Goal: Task Accomplishment & Management: Use online tool/utility

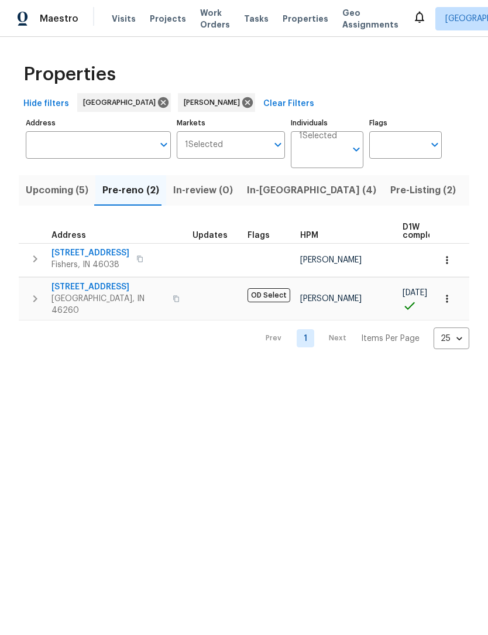
click at [33, 296] on icon "button" at bounding box center [35, 299] width 14 height 14
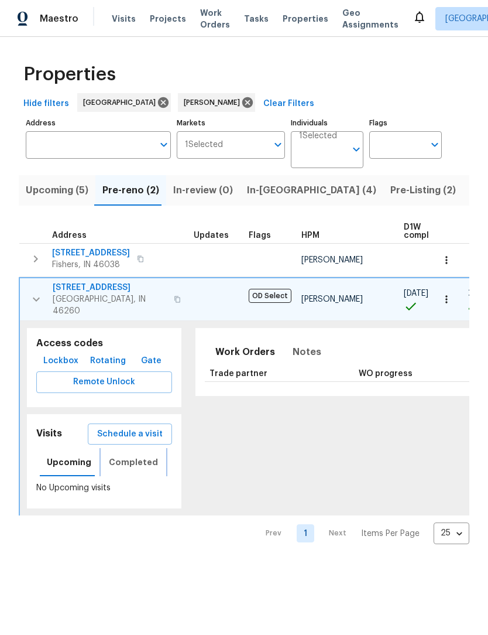
click at [124, 457] on span "Completed" at bounding box center [133, 462] width 49 height 15
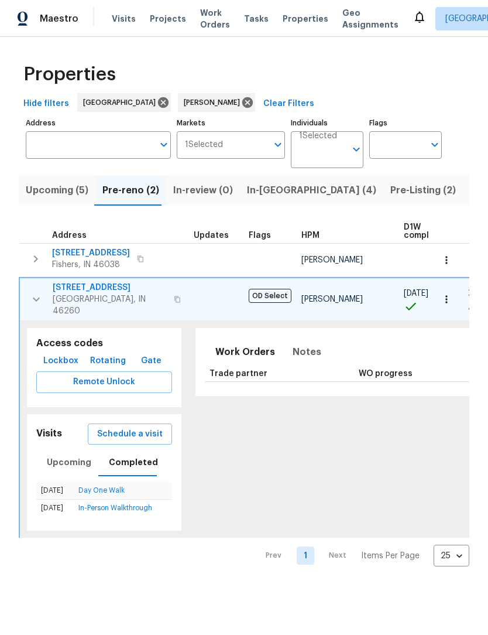
click at [88, 504] on link "In-Person Walkthrough" at bounding box center [115, 507] width 74 height 7
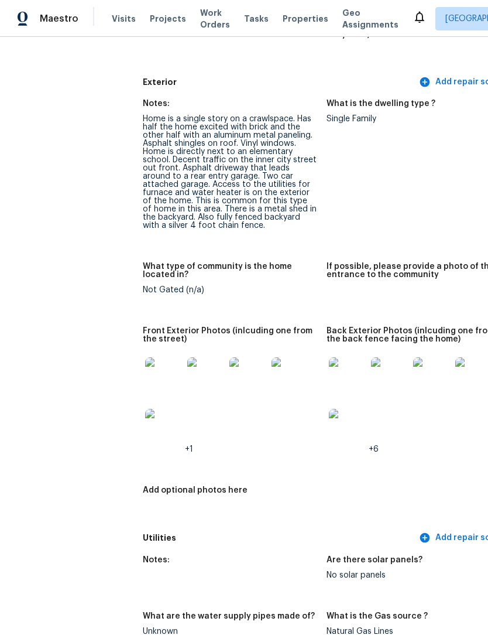
scroll to position [459, 1]
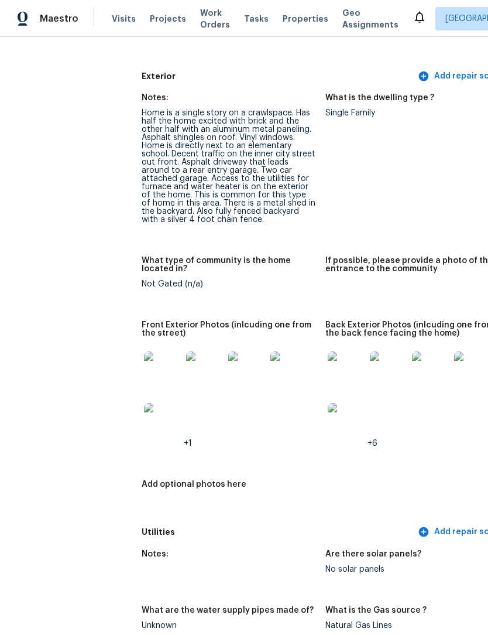
click at [144, 362] on img at bounding box center [162, 369] width 37 height 37
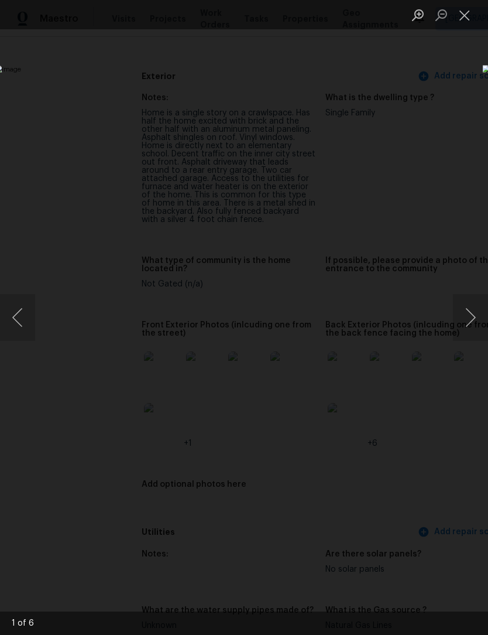
click at [470, 321] on button "Next image" at bounding box center [470, 317] width 35 height 47
click at [25, 325] on button "Previous image" at bounding box center [17, 317] width 35 height 47
click at [471, 330] on button "Next image" at bounding box center [470, 317] width 35 height 47
click at [467, 329] on button "Next image" at bounding box center [470, 317] width 35 height 47
click at [471, 327] on button "Next image" at bounding box center [470, 317] width 35 height 47
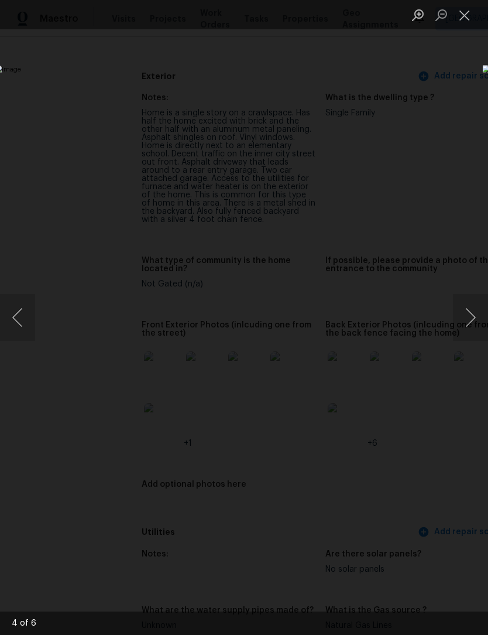
click at [468, 328] on button "Next image" at bounding box center [470, 317] width 35 height 47
click at [470, 324] on button "Next image" at bounding box center [470, 317] width 35 height 47
click at [464, 19] on button "Close lightbox" at bounding box center [464, 15] width 23 height 20
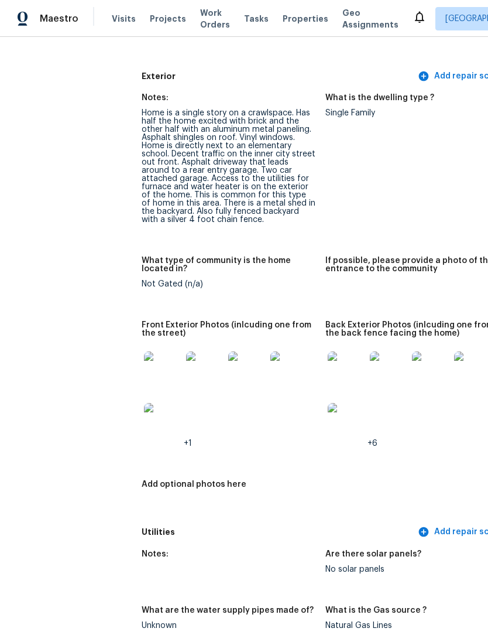
click at [328, 364] on img at bounding box center [346, 369] width 37 height 37
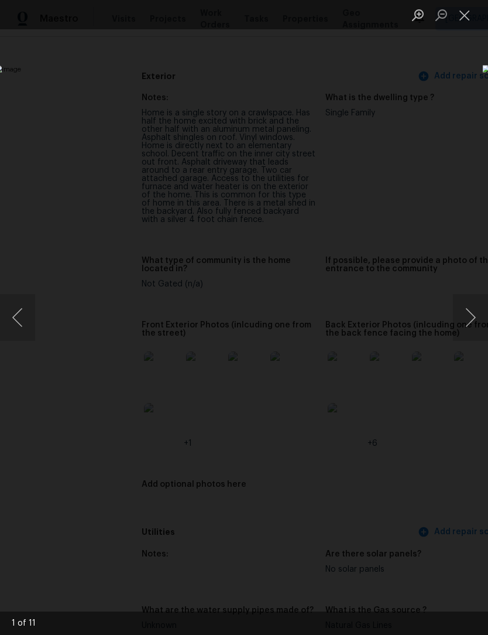
click at [461, 319] on button "Next image" at bounding box center [470, 317] width 35 height 47
click at [466, 313] on button "Next image" at bounding box center [470, 317] width 35 height 47
click at [471, 312] on button "Next image" at bounding box center [470, 317] width 35 height 47
click at [467, 319] on button "Next image" at bounding box center [470, 317] width 35 height 47
click at [469, 316] on button "Next image" at bounding box center [470, 317] width 35 height 47
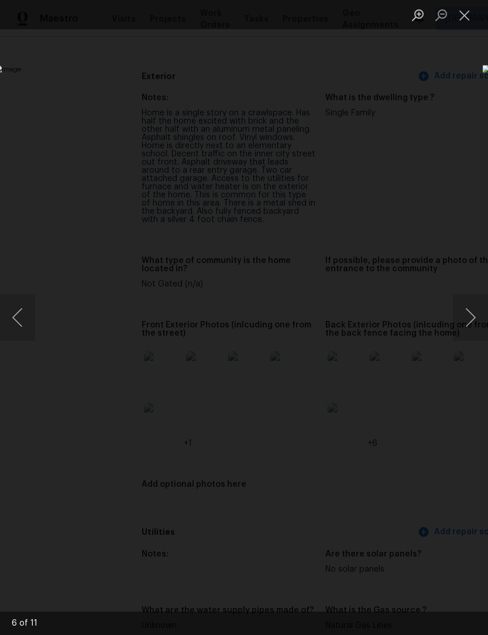
click at [460, 306] on button "Next image" at bounding box center [470, 317] width 35 height 47
click at [467, 312] on button "Next image" at bounding box center [470, 317] width 35 height 47
click at [473, 309] on button "Next image" at bounding box center [470, 317] width 35 height 47
click at [471, 316] on button "Next image" at bounding box center [470, 317] width 35 height 47
click at [476, 320] on button "Next image" at bounding box center [470, 317] width 35 height 47
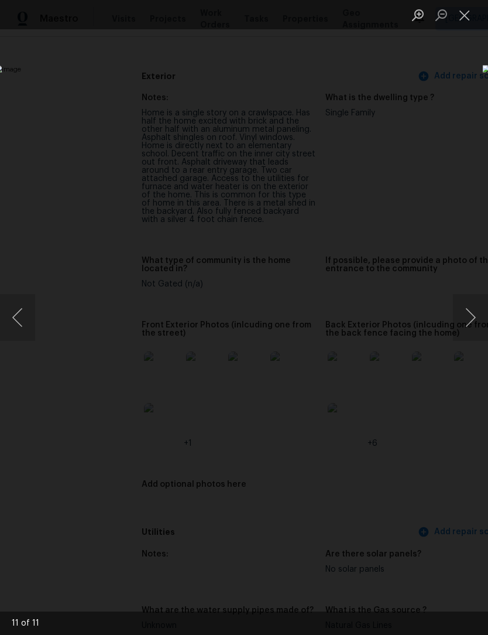
click at [470, 17] on button "Close lightbox" at bounding box center [464, 15] width 23 height 20
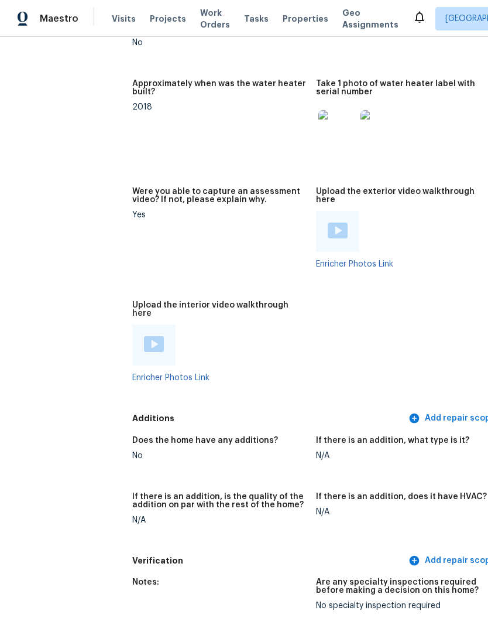
scroll to position [2818, 11]
click at [327, 223] on img at bounding box center [337, 231] width 20 height 16
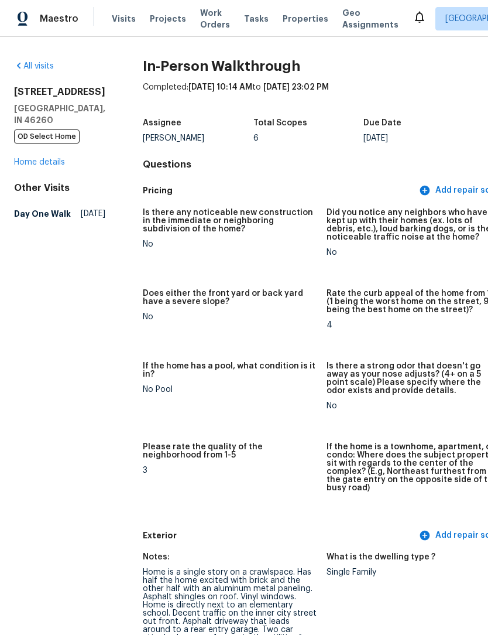
scroll to position [0, 0]
click at [60, 168] on div "[STREET_ADDRESS] OD Select Home Home details" at bounding box center [59, 127] width 91 height 82
click at [50, 166] on link "Home details" at bounding box center [39, 162] width 51 height 8
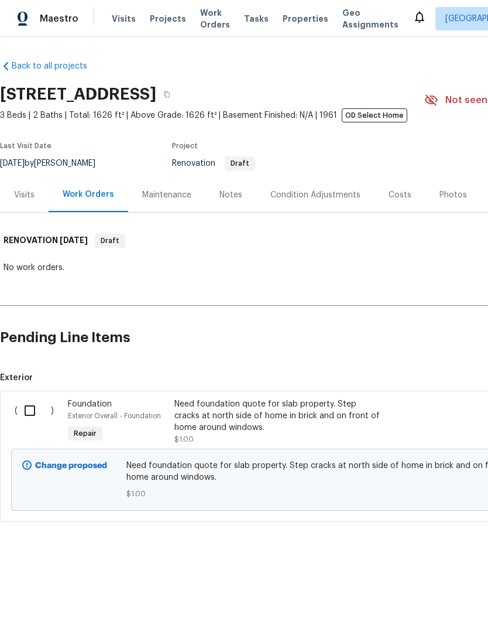
click at [37, 409] on input "checkbox" at bounding box center [34, 410] width 33 height 25
checkbox input "true"
click at [437, 600] on span "Create Work Order" at bounding box center [421, 606] width 78 height 15
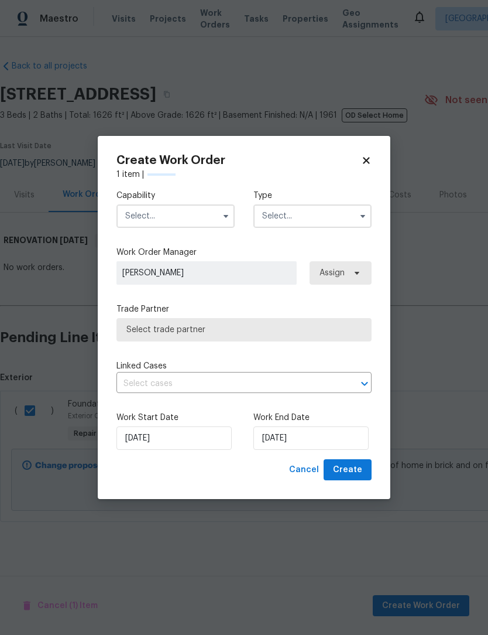
click at [185, 207] on input "text" at bounding box center [176, 215] width 118 height 23
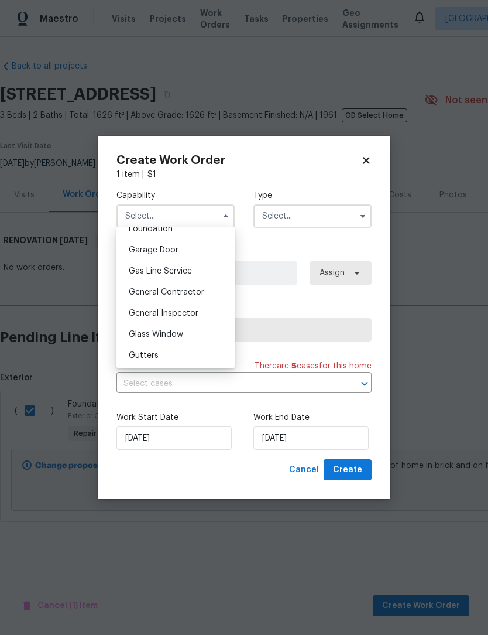
scroll to position [509, 0]
click at [206, 290] on div "General Contractor" at bounding box center [175, 291] width 112 height 21
type input "General Contractor"
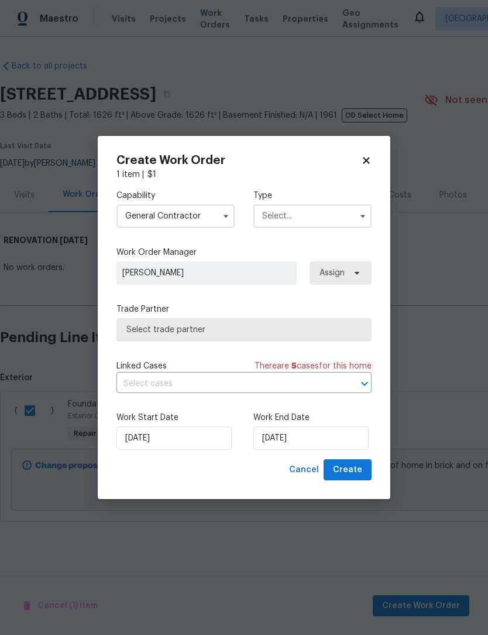
click at [309, 223] on input "text" at bounding box center [313, 215] width 118 height 23
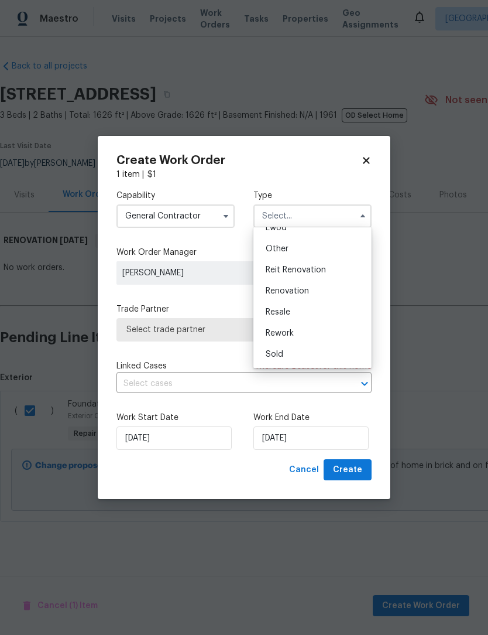
scroll to position [139, 0]
click at [307, 292] on span "Renovation" at bounding box center [287, 291] width 43 height 8
type input "Renovation"
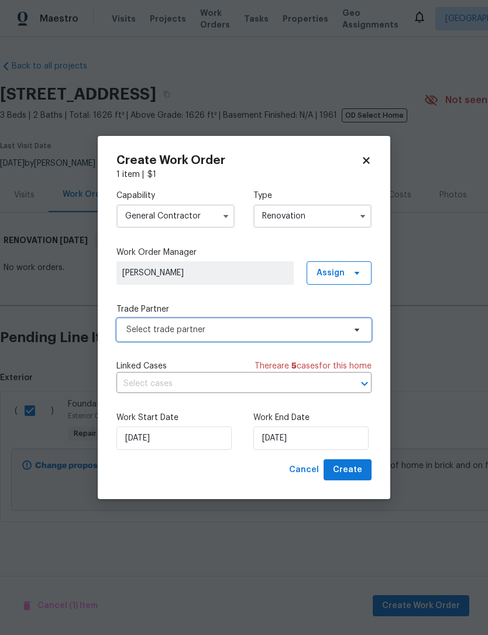
click at [296, 321] on span "Select trade partner" at bounding box center [244, 329] width 255 height 23
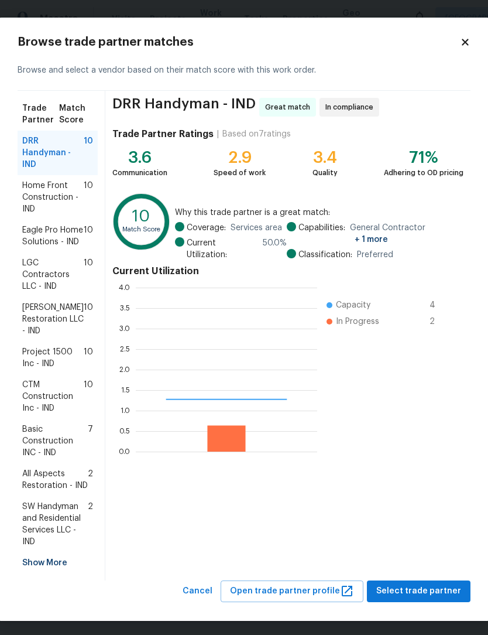
scroll to position [164, 182]
click at [49, 447] on span "Basic Construction INC - IND" at bounding box center [55, 440] width 66 height 35
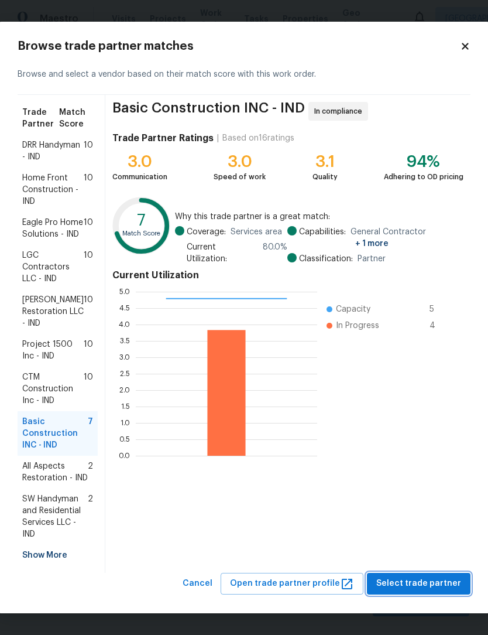
click at [449, 591] on span "Select trade partner" at bounding box center [419, 583] width 85 height 15
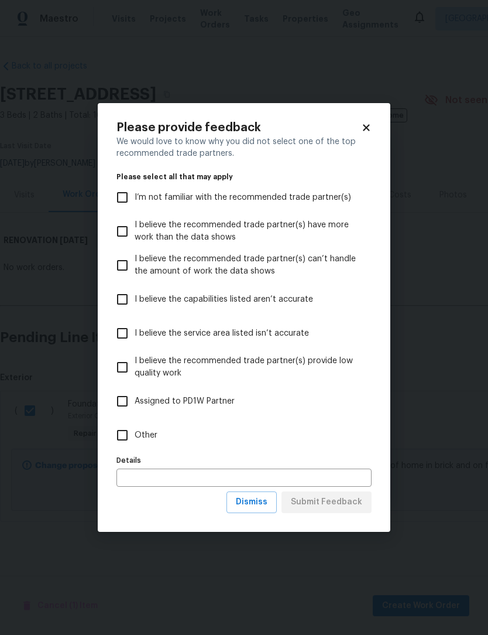
click at [185, 395] on span "Assigned to PD1W Partner" at bounding box center [185, 401] width 100 height 12
click at [135, 395] on input "Assigned to PD1W Partner" at bounding box center [122, 401] width 25 height 25
checkbox input "true"
click at [336, 505] on span "Submit Feedback" at bounding box center [326, 502] width 71 height 15
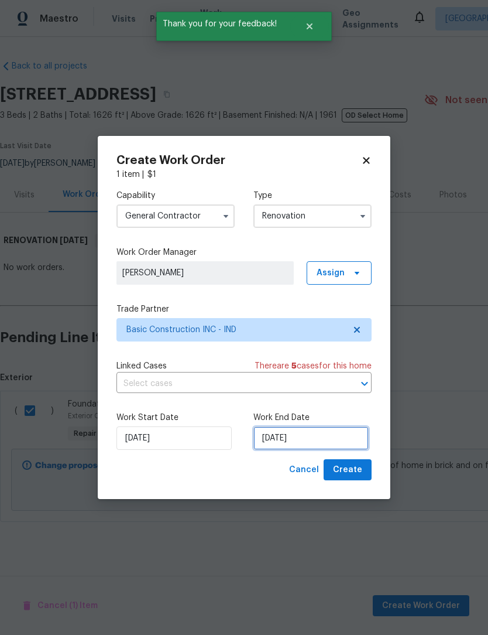
click at [341, 436] on input "[DATE]" at bounding box center [311, 437] width 115 height 23
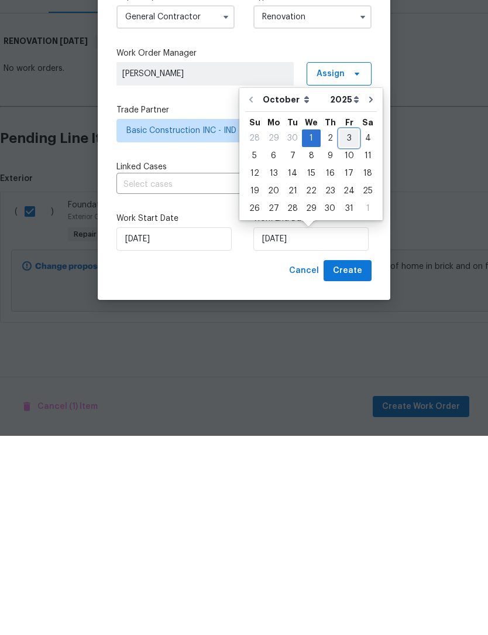
click at [341, 329] on div "3" at bounding box center [349, 337] width 19 height 16
type input "[DATE]"
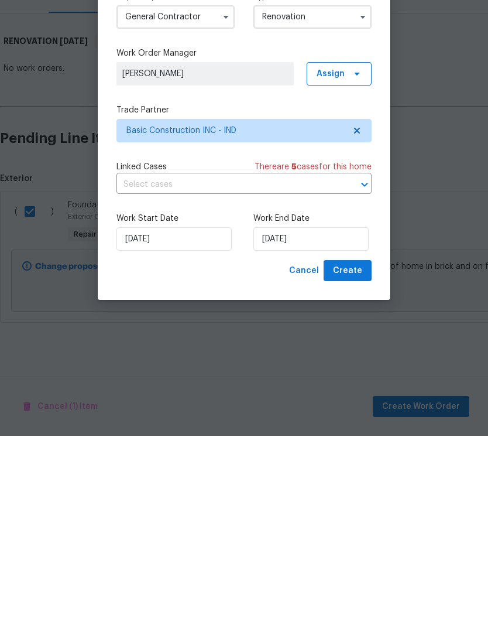
scroll to position [0, 0]
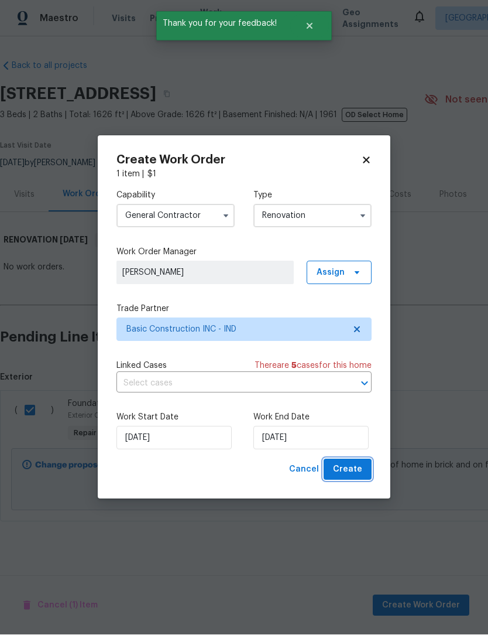
click at [364, 467] on button "Create" at bounding box center [348, 470] width 48 height 22
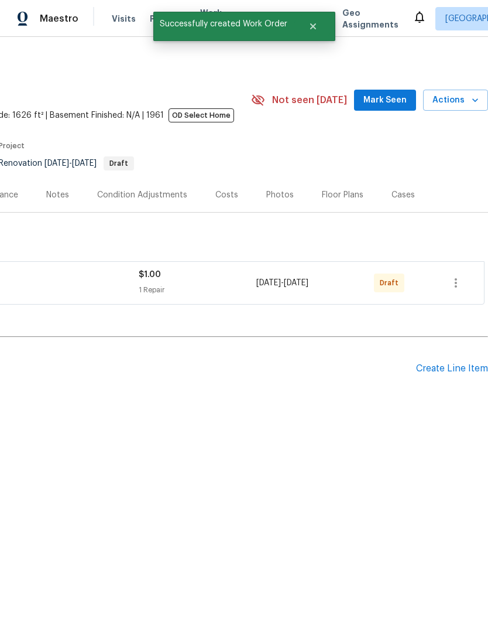
scroll to position [0, 173]
click at [456, 283] on icon "button" at bounding box center [456, 282] width 2 height 9
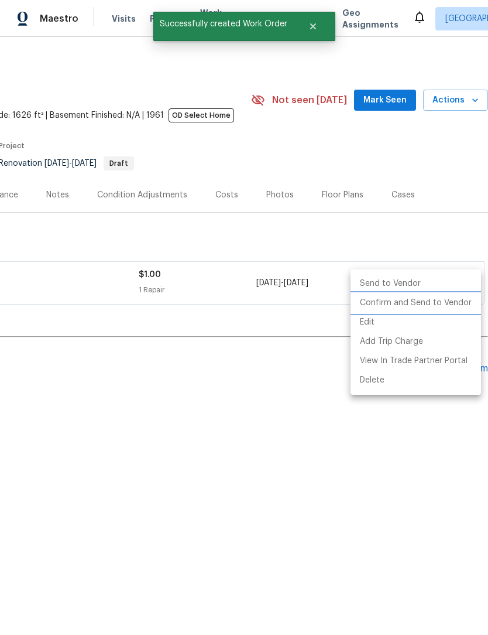
click at [433, 303] on li "Confirm and Send to Vendor" at bounding box center [416, 302] width 131 height 19
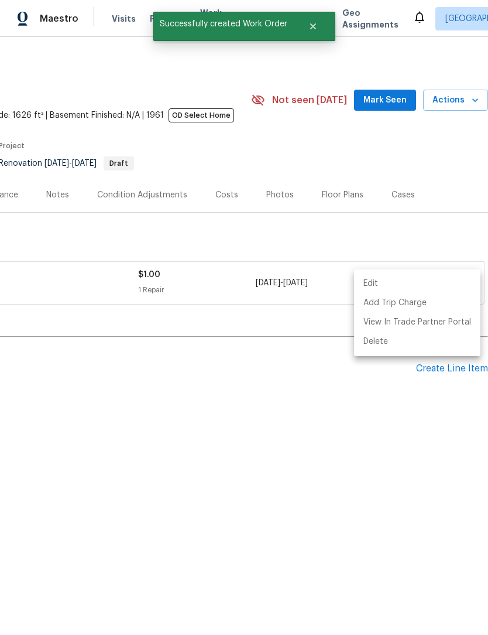
click at [268, 421] on div at bounding box center [244, 317] width 488 height 635
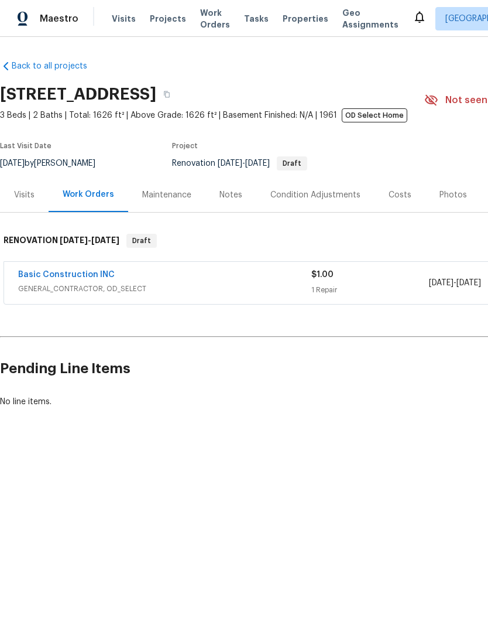
click at [296, 23] on span "Properties" at bounding box center [306, 19] width 46 height 12
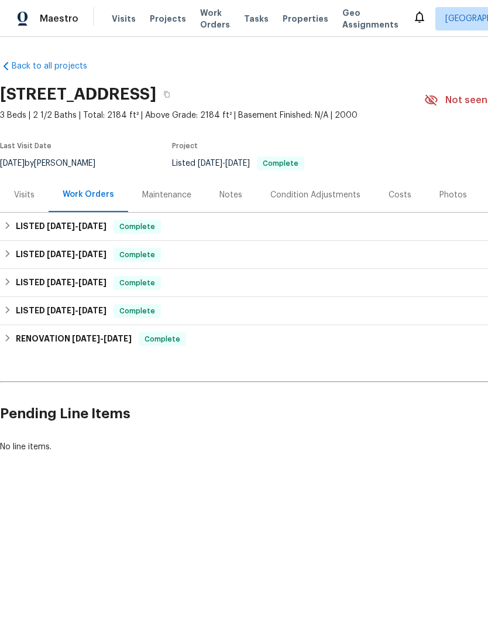
click at [165, 200] on div "Maintenance" at bounding box center [166, 195] width 49 height 12
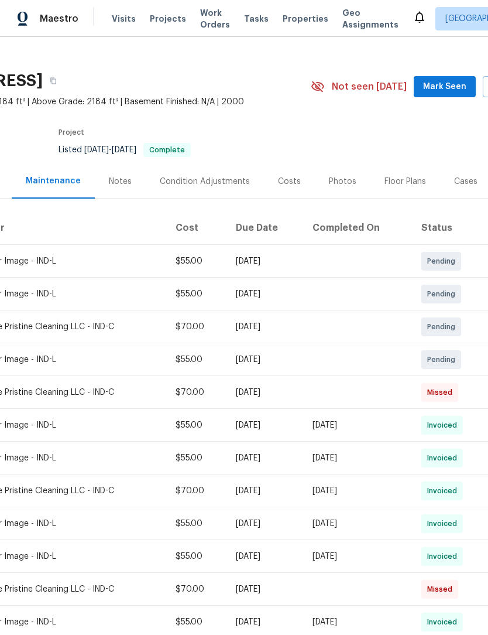
scroll to position [13, 114]
